Goal: Check status: Check status

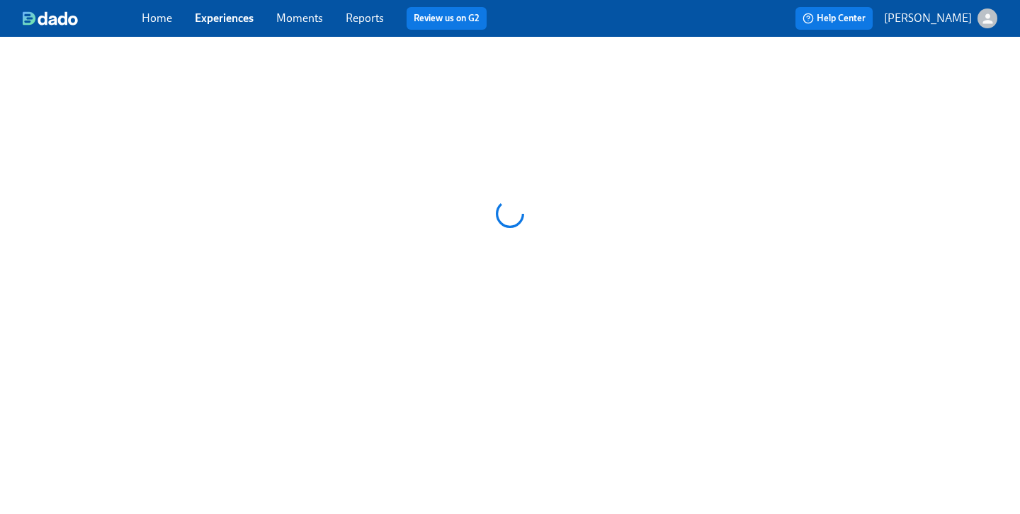
click at [224, 14] on link "Experiences" at bounding box center [224, 17] width 59 height 13
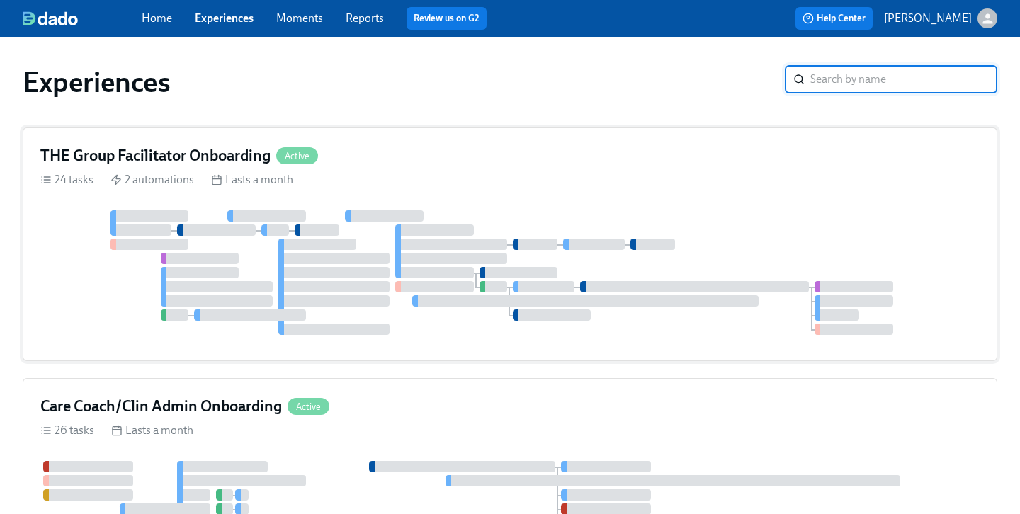
click at [399, 169] on div "THE Group Facilitator Onboarding Active 24 tasks 2 automations Lasts a month" at bounding box center [510, 244] width 974 height 234
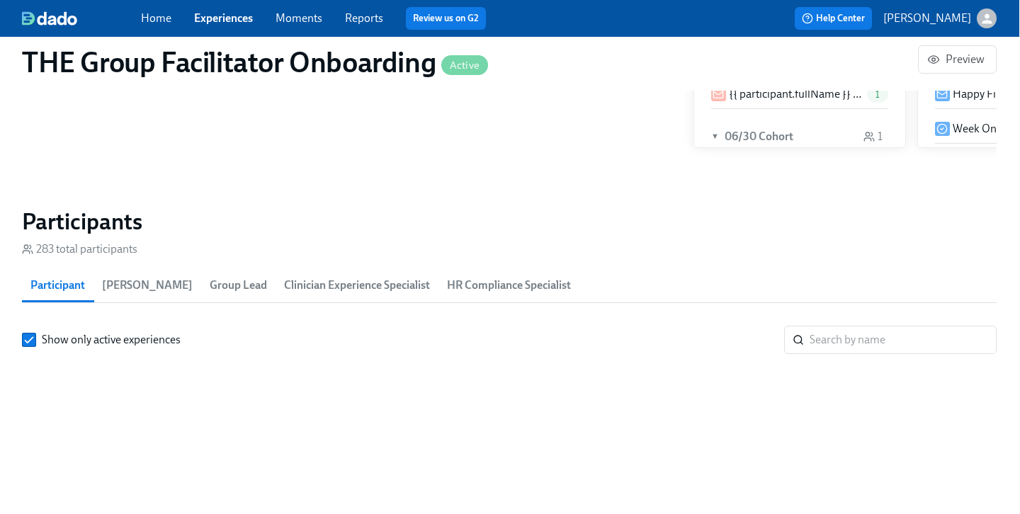
scroll to position [0, 18151]
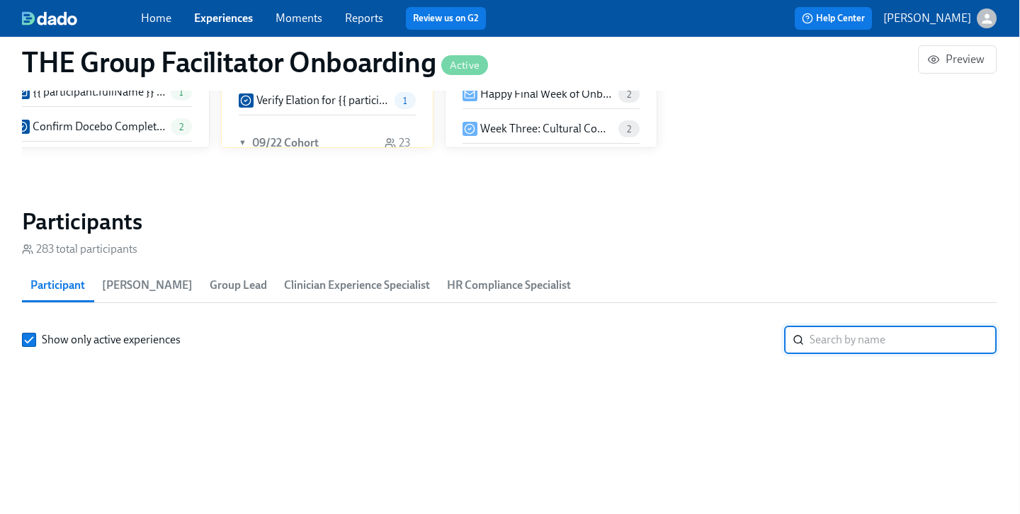
click at [837, 334] on input "search" at bounding box center [902, 340] width 187 height 28
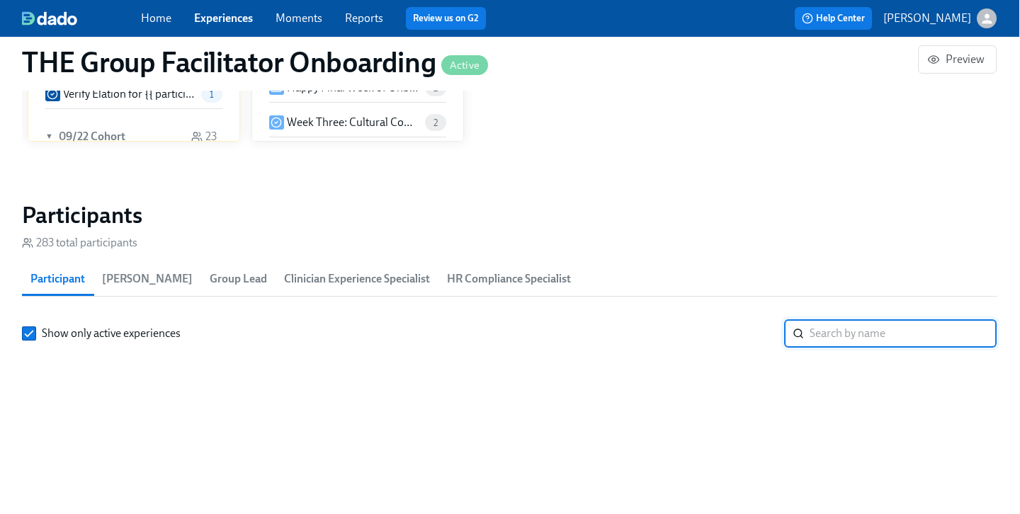
paste input "[PERSON_NAME] - CG70050097"
click at [917, 331] on input "[PERSON_NAME] - CG70050097" at bounding box center [902, 333] width 187 height 28
click at [917, 332] on input "[PERSON_NAME] - CG70050097" at bounding box center [902, 333] width 187 height 28
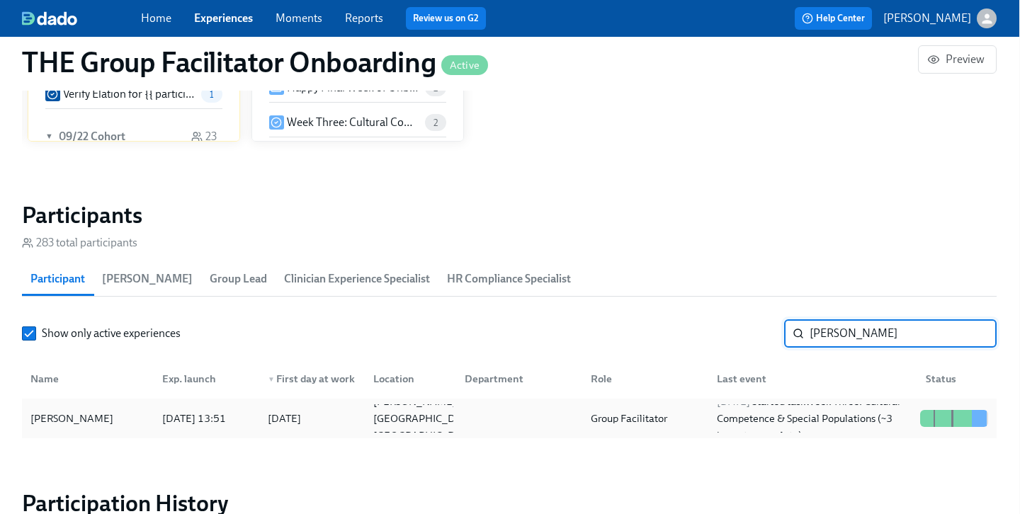
type input "[PERSON_NAME]"
click at [118, 423] on div "[PERSON_NAME]" at bounding box center [88, 418] width 126 height 28
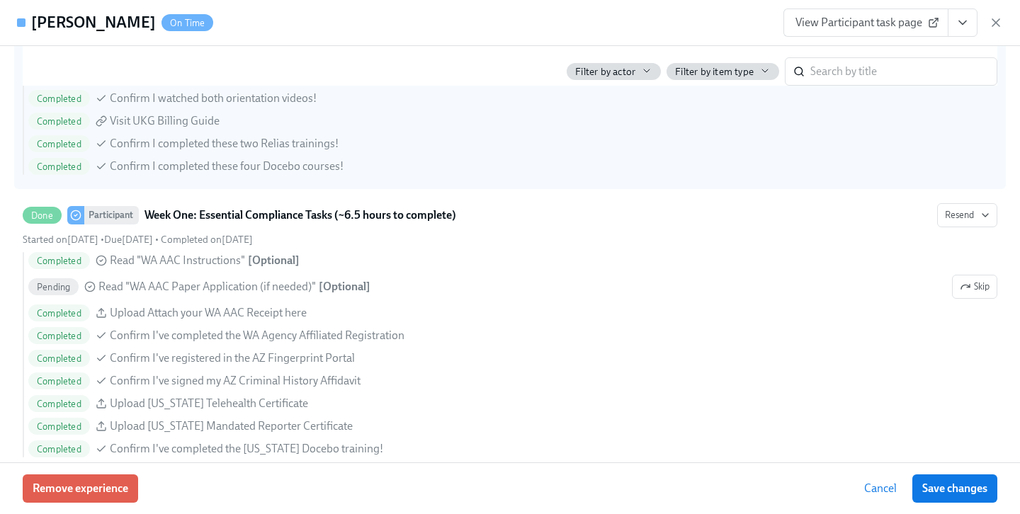
scroll to position [1108, 0]
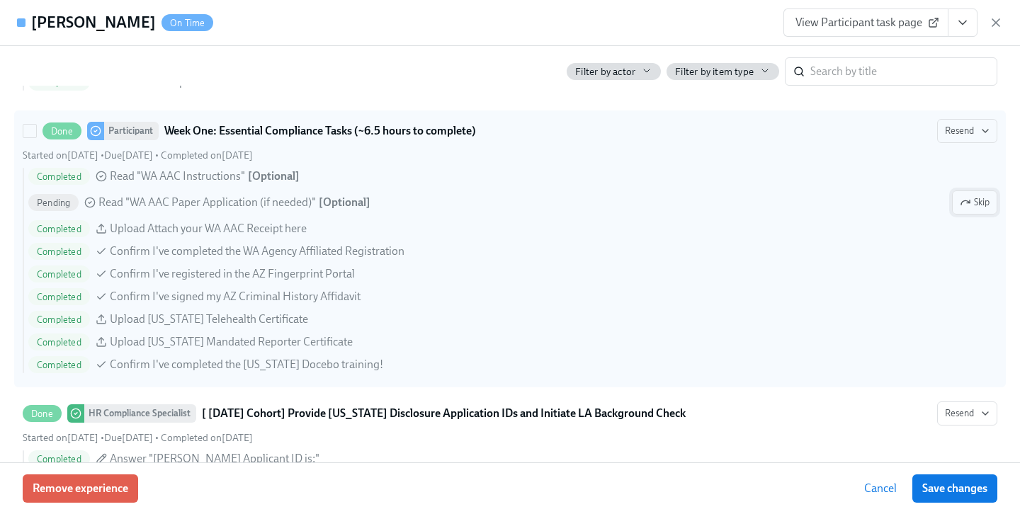
click at [978, 204] on span "Skip" at bounding box center [975, 202] width 30 height 14
